Goal: Check status: Check status

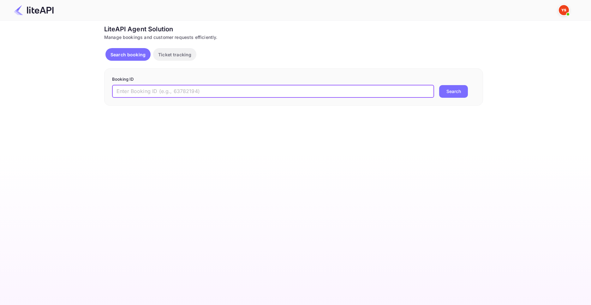
click at [182, 94] on input "text" at bounding box center [273, 91] width 322 height 13
paste input "8962567"
type input "8962567"
click at [450, 93] on button "Search" at bounding box center [453, 91] width 29 height 13
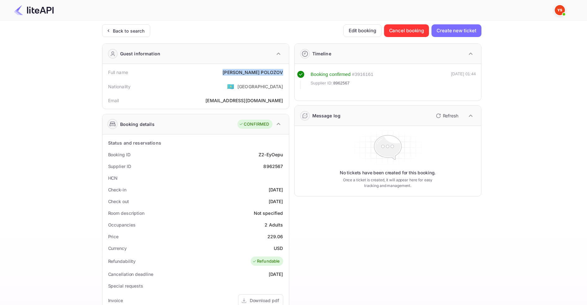
drag, startPoint x: 243, startPoint y: 72, endPoint x: 286, endPoint y: 72, distance: 42.3
click at [286, 72] on div "Full name [PERSON_NAME]" at bounding box center [195, 72] width 181 height 12
copy div "[PERSON_NAME]"
drag, startPoint x: 268, startPoint y: 237, endPoint x: 283, endPoint y: 238, distance: 15.8
click at [283, 238] on div "Price 229.06" at bounding box center [195, 236] width 181 height 12
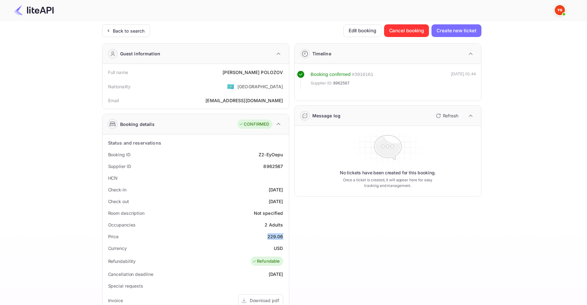
copy div "229.06"
drag, startPoint x: 273, startPoint y: 249, endPoint x: 282, endPoint y: 250, distance: 8.6
click at [282, 250] on div "USD" at bounding box center [278, 248] width 9 height 7
copy div "USD"
